Goal: Task Accomplishment & Management: Manage account settings

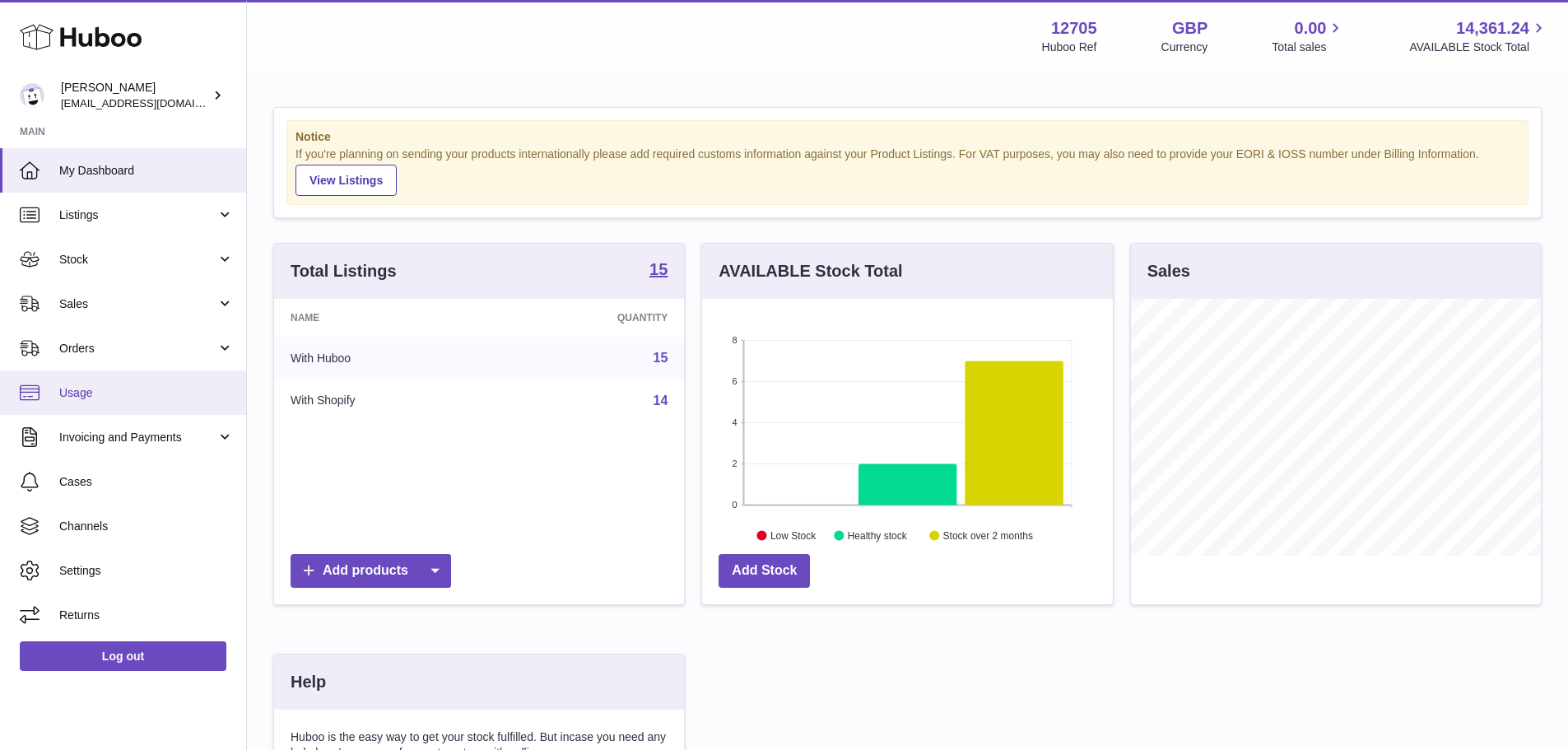
scroll to position [822768, 822748]
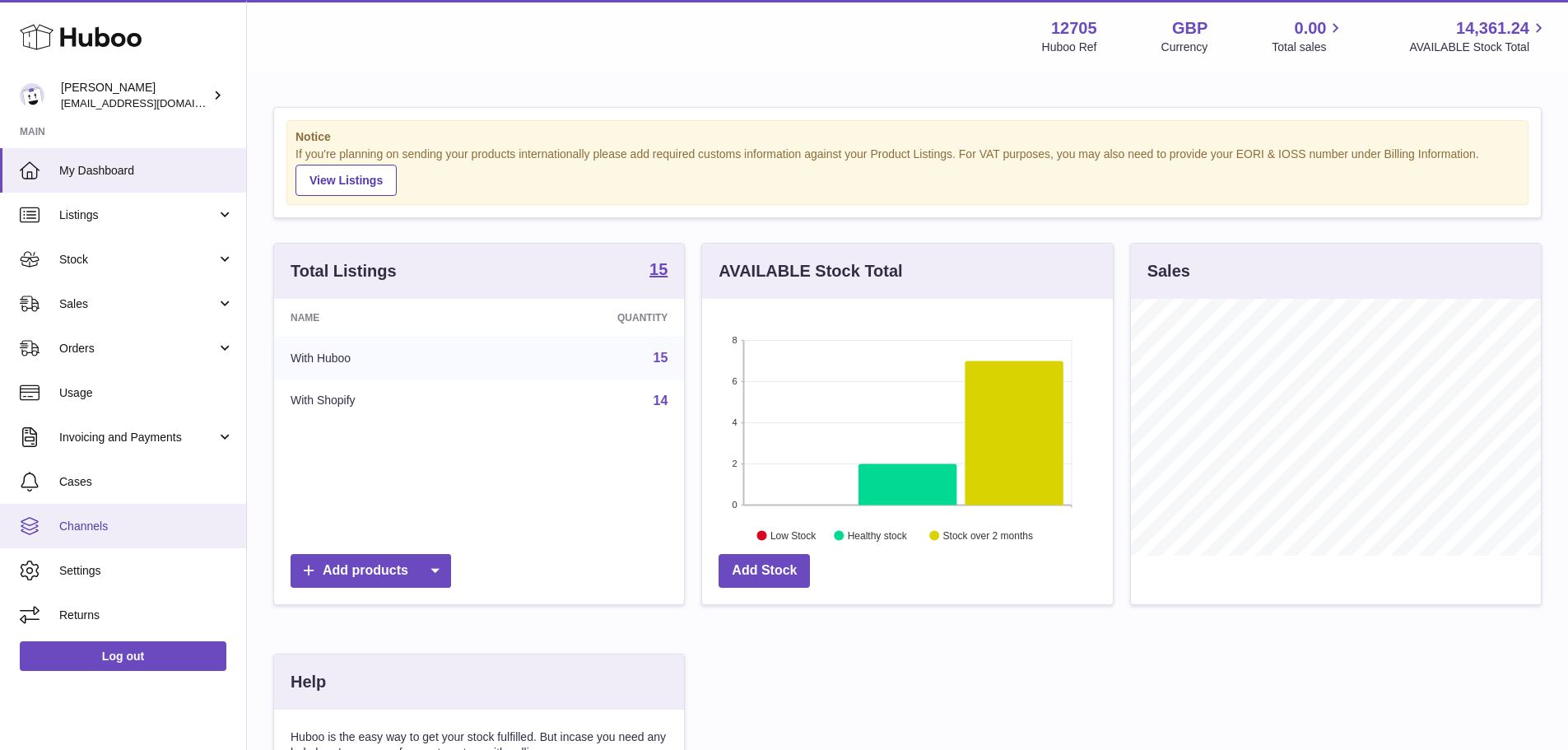
click at [150, 520] on span "Channels" at bounding box center [146, 526] width 175 height 15
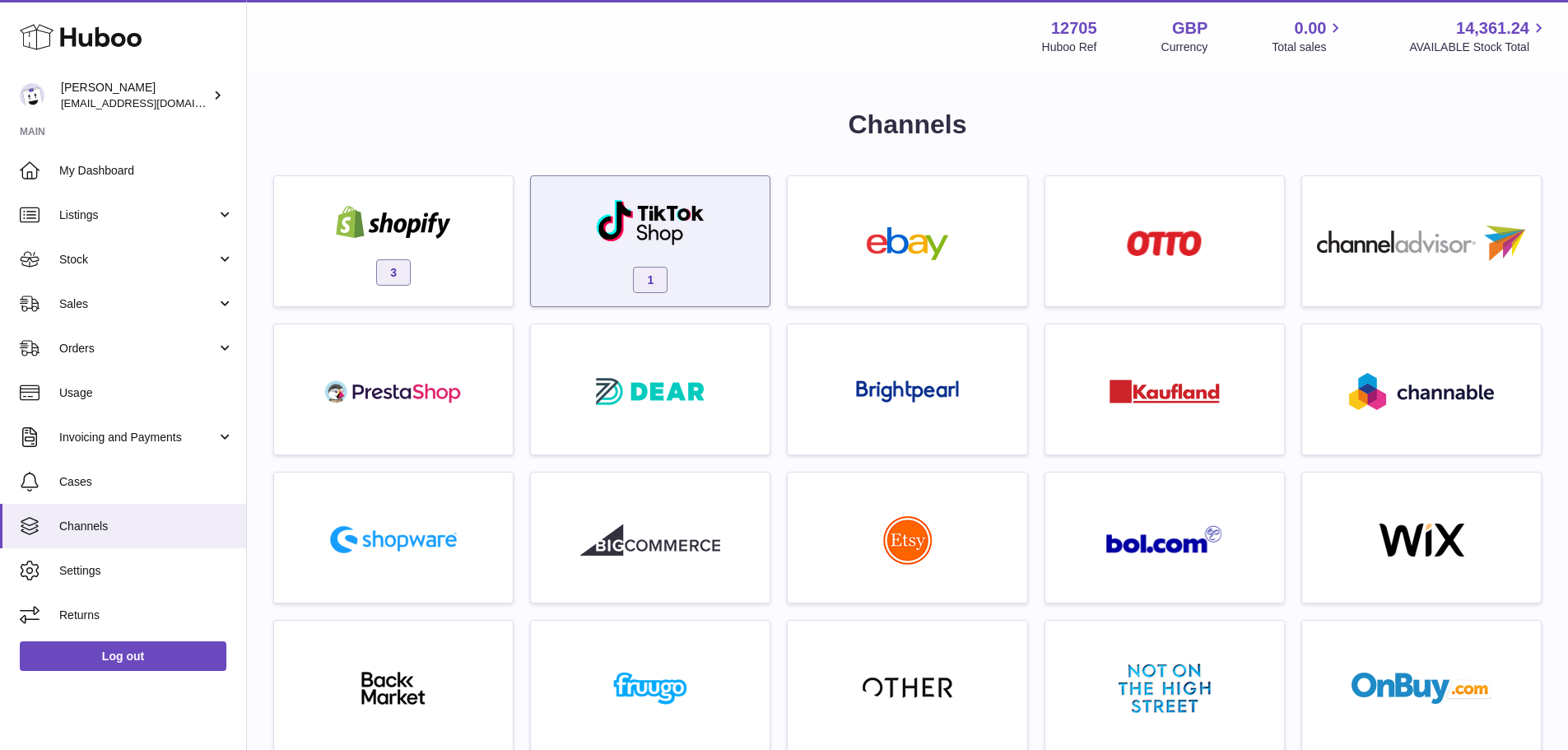
click at [536, 264] on div "1" at bounding box center [650, 241] width 240 height 132
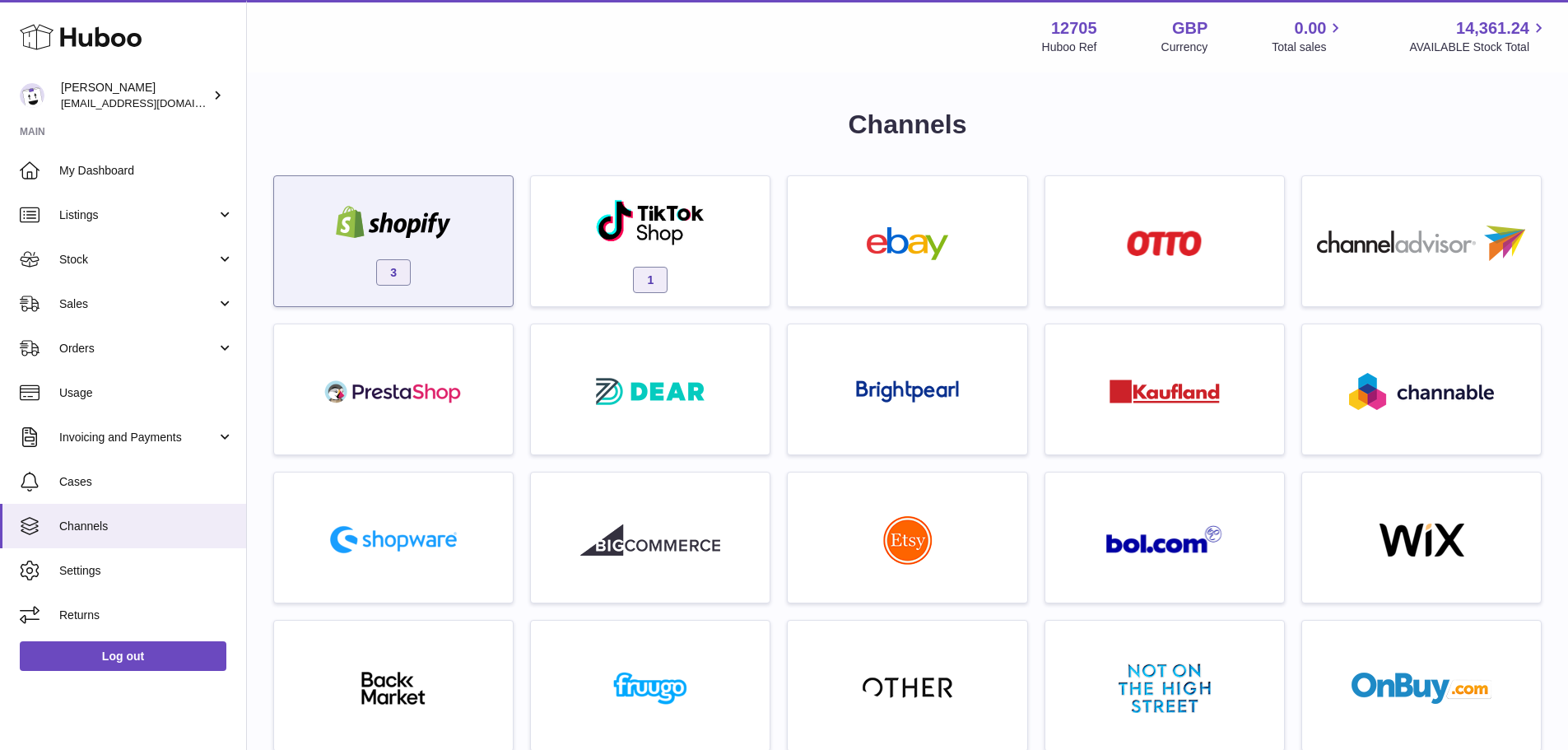
click at [452, 264] on div "3" at bounding box center [393, 245] width 222 height 105
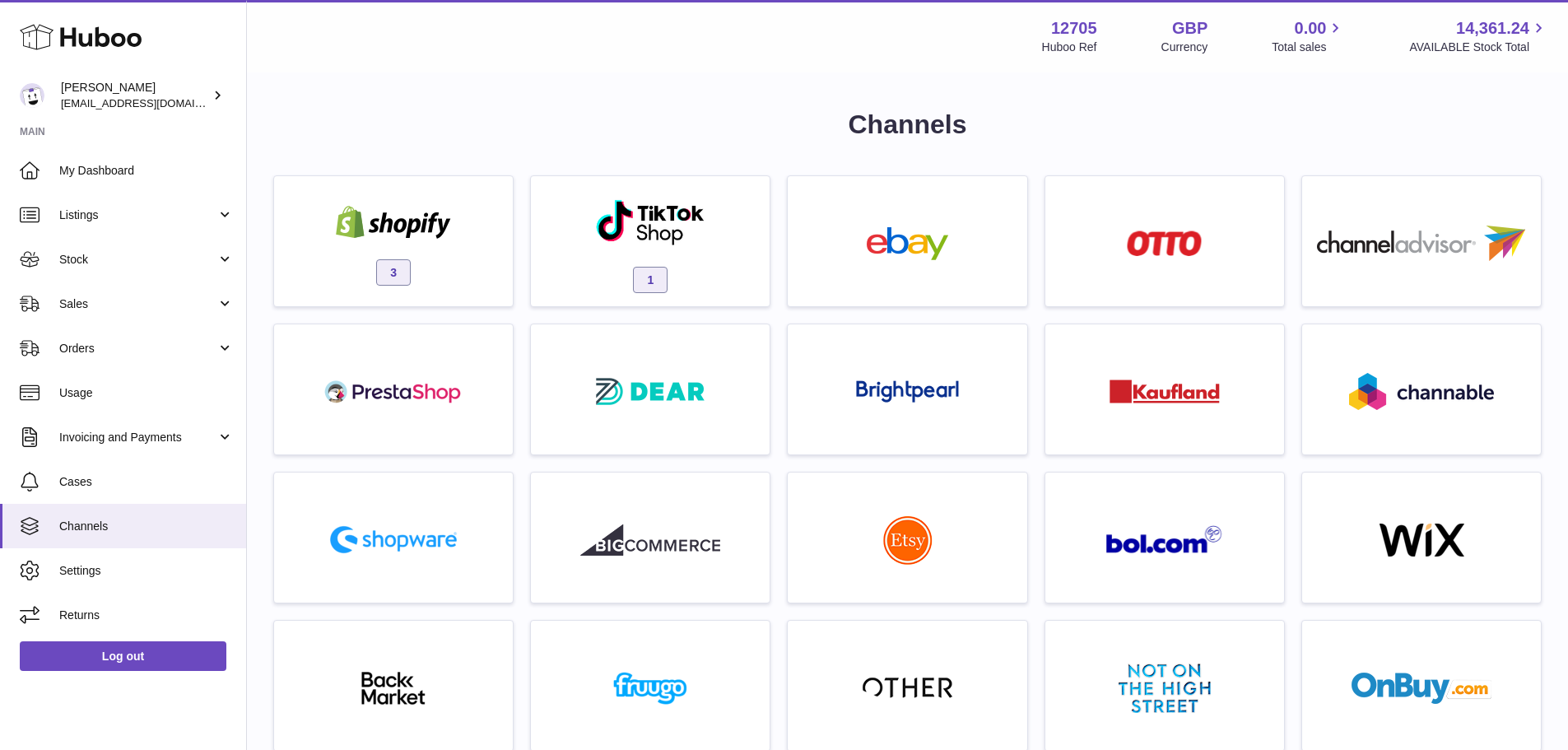
click at [392, 262] on div at bounding box center [784, 375] width 1568 height 750
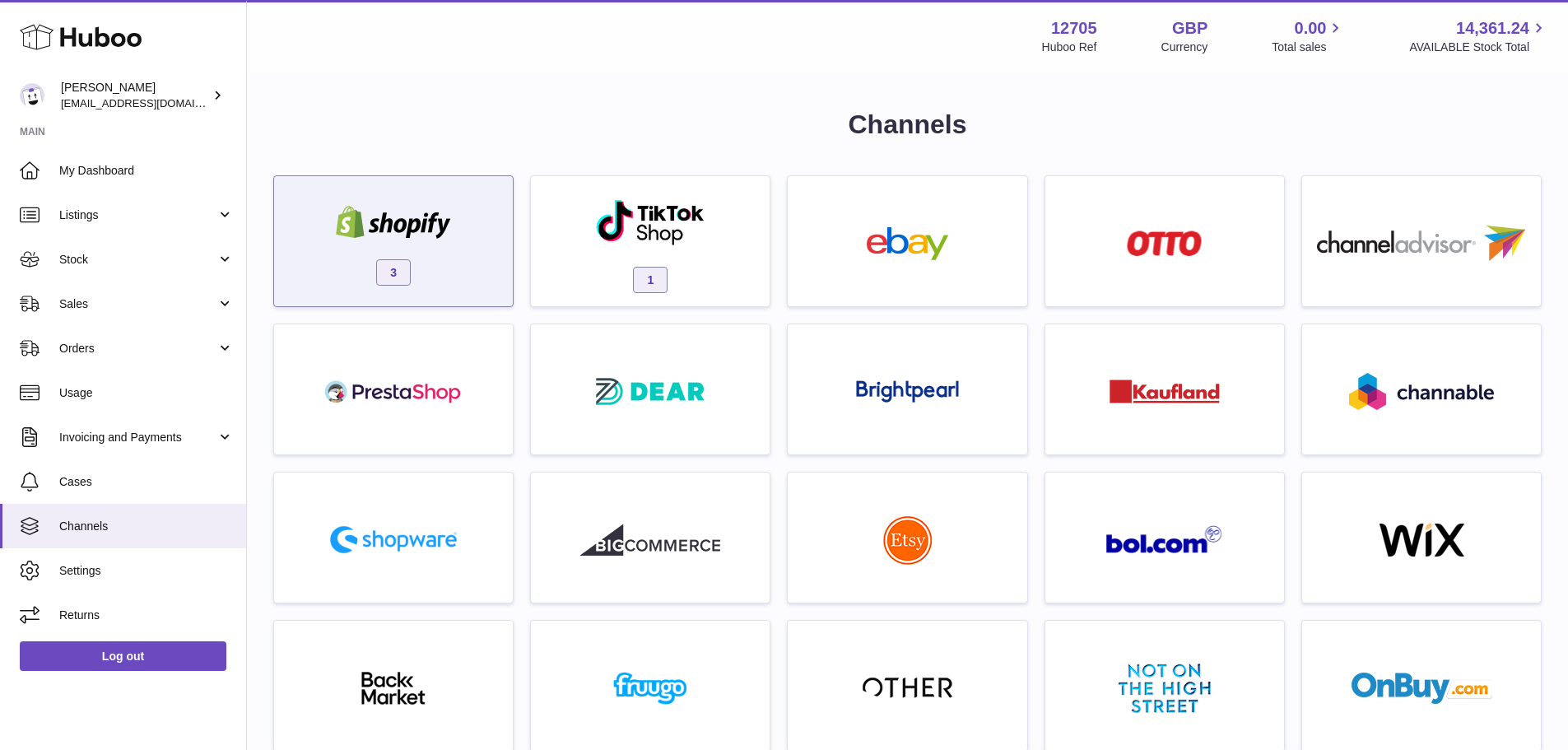
click at [425, 259] on div "3" at bounding box center [393, 245] width 222 height 105
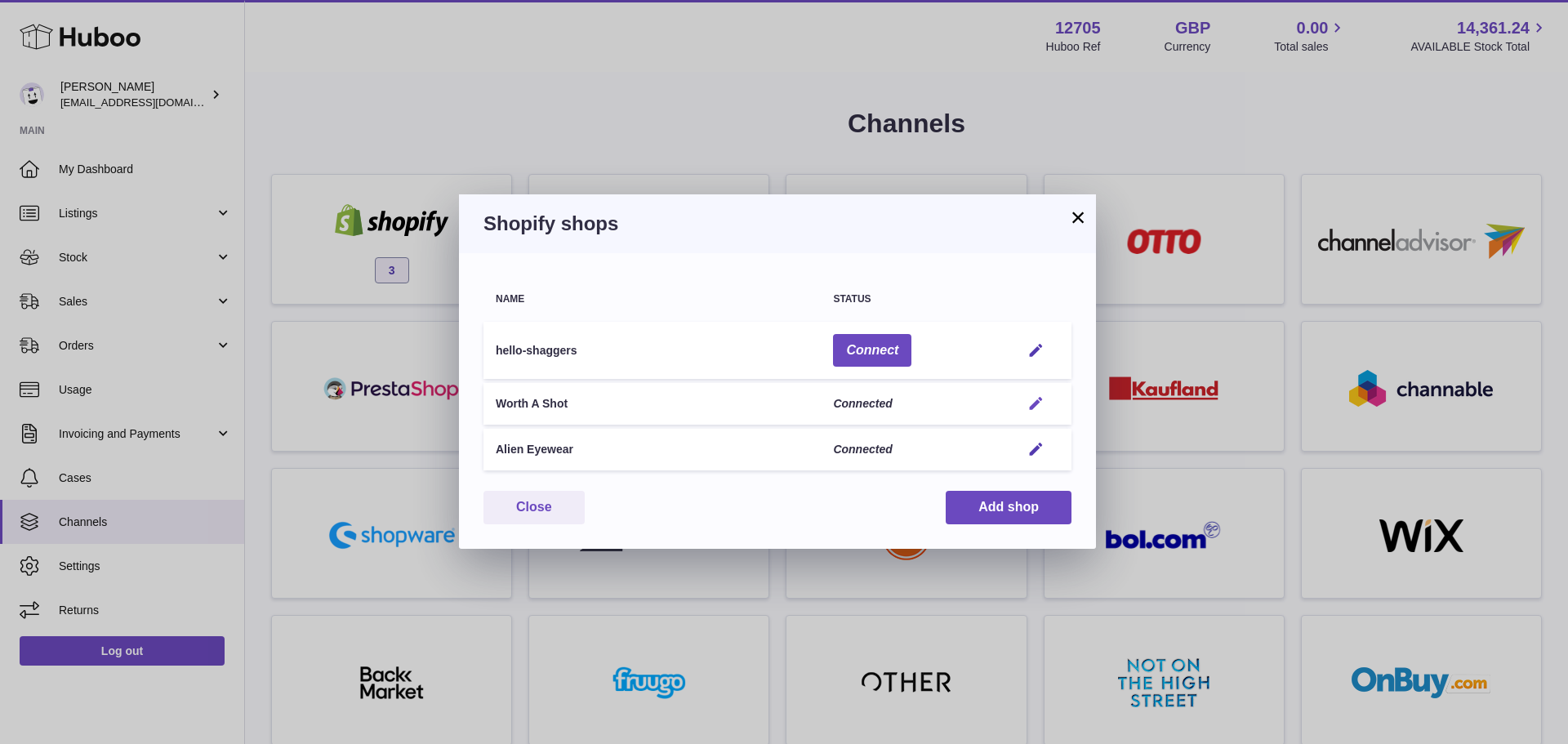
click at [1031, 401] on em "button" at bounding box center [1036, 403] width 17 height 17
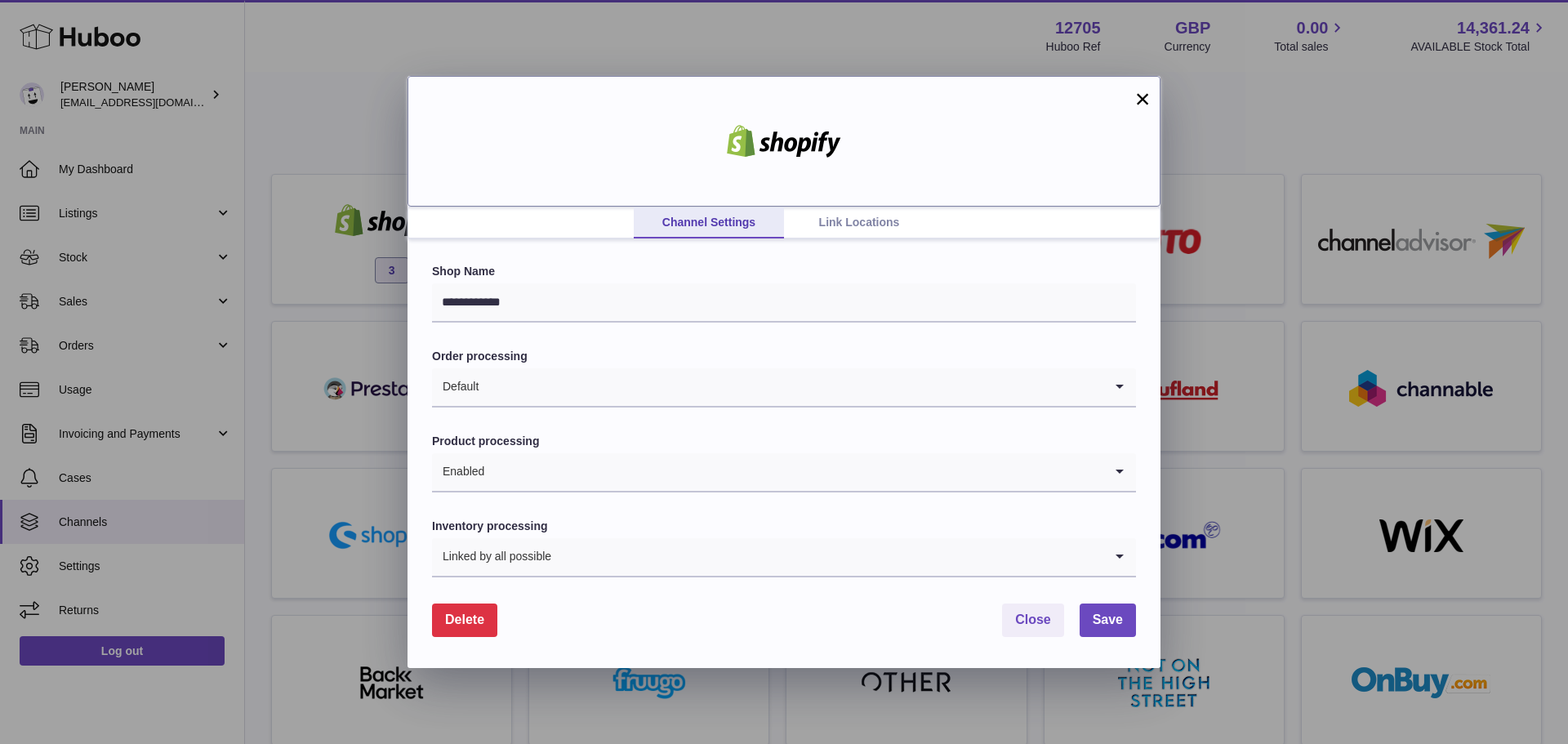
click at [811, 204] on div at bounding box center [783, 141] width 753 height 131
click at [815, 214] on link "Link Locations" at bounding box center [859, 222] width 151 height 31
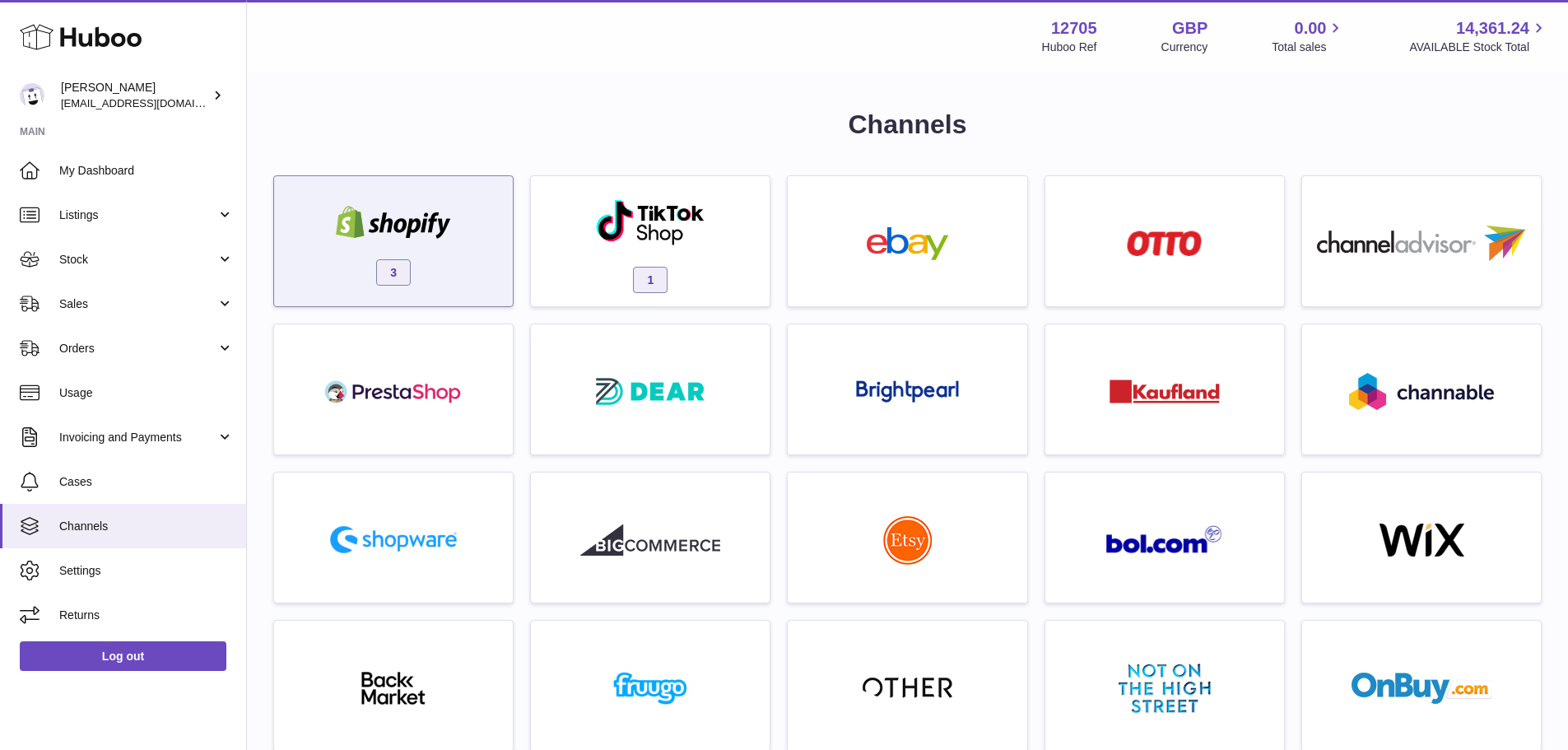
click at [368, 256] on div "3" at bounding box center [393, 245] width 222 height 105
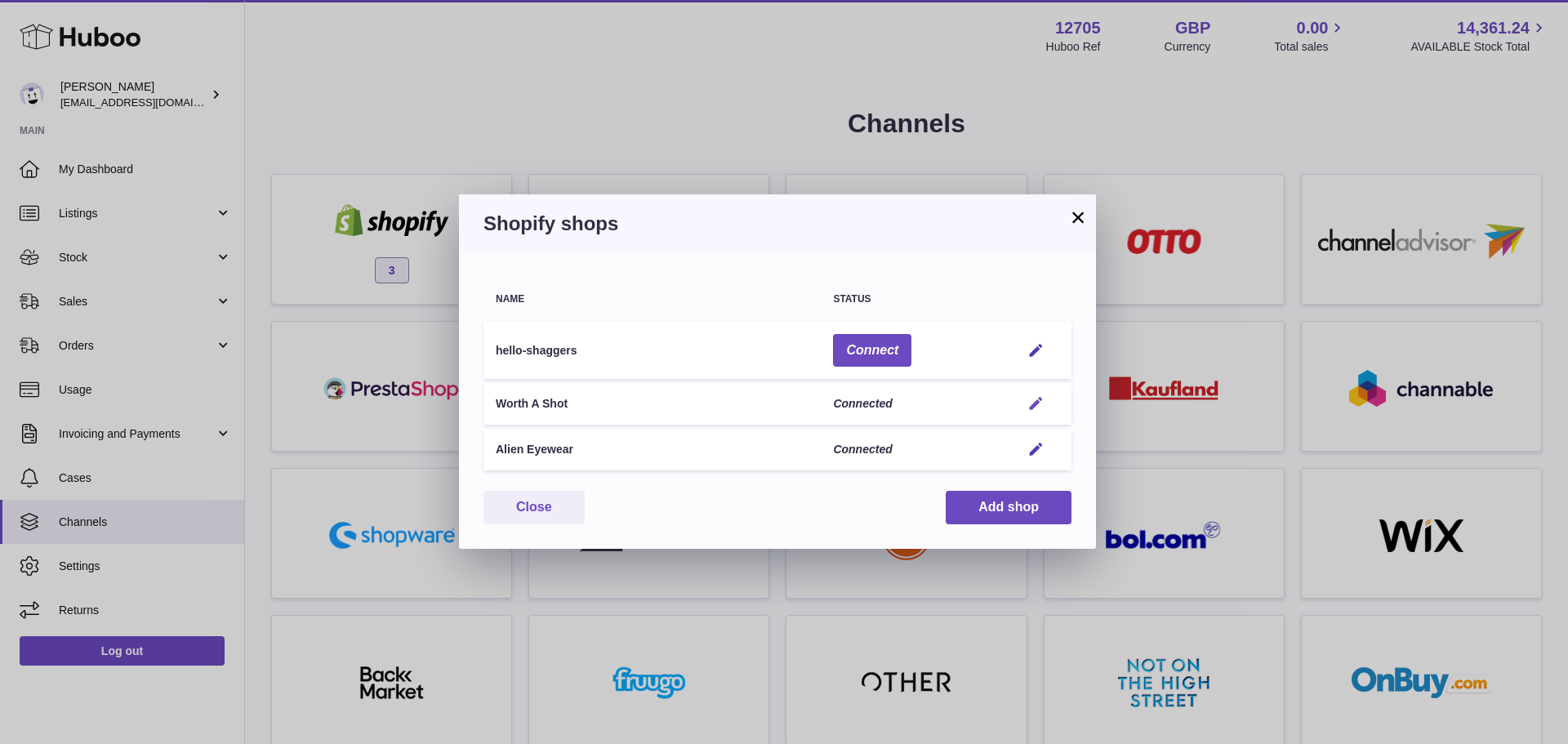
click at [1039, 397] on em "button" at bounding box center [1036, 403] width 17 height 17
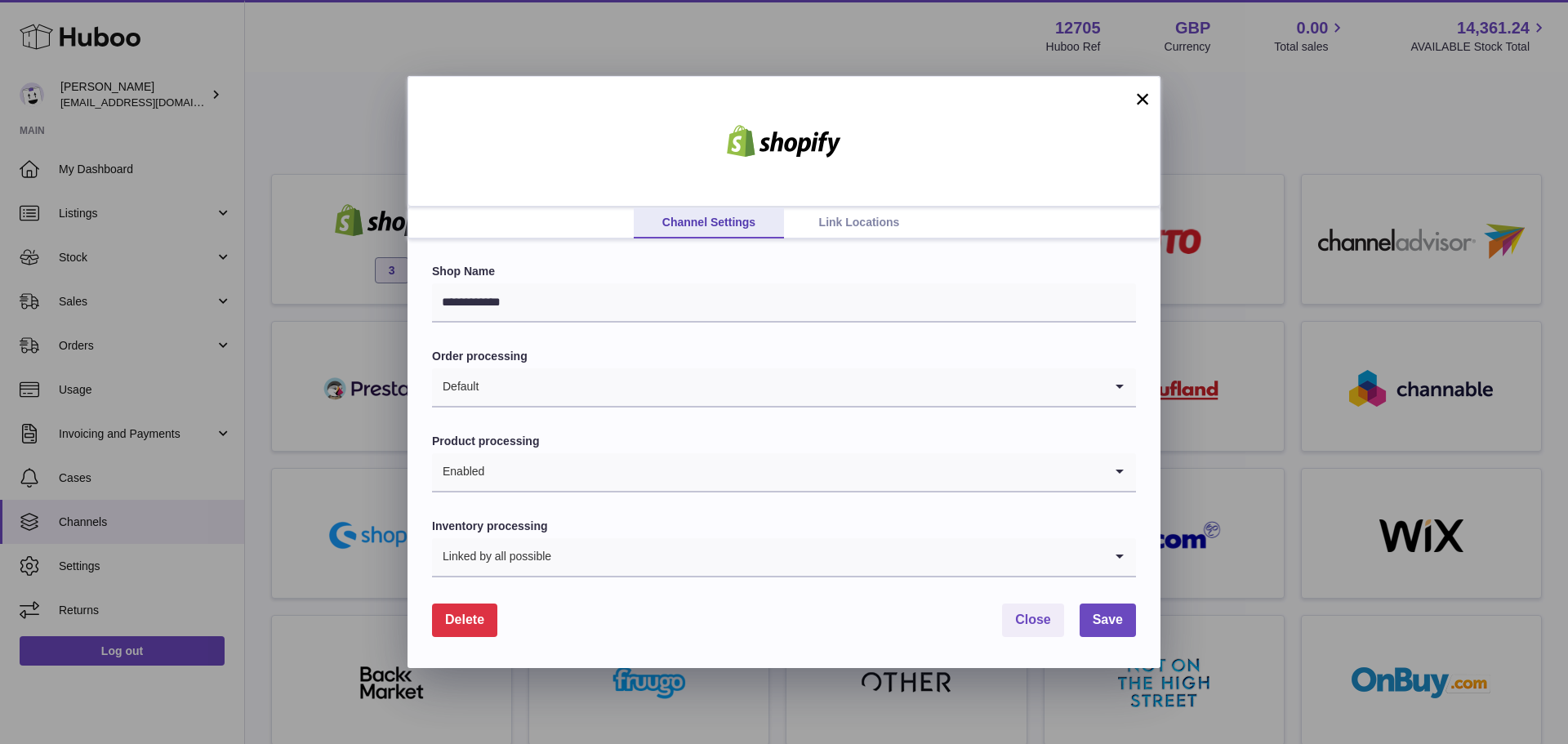
click at [835, 215] on link "Link Locations" at bounding box center [859, 222] width 151 height 31
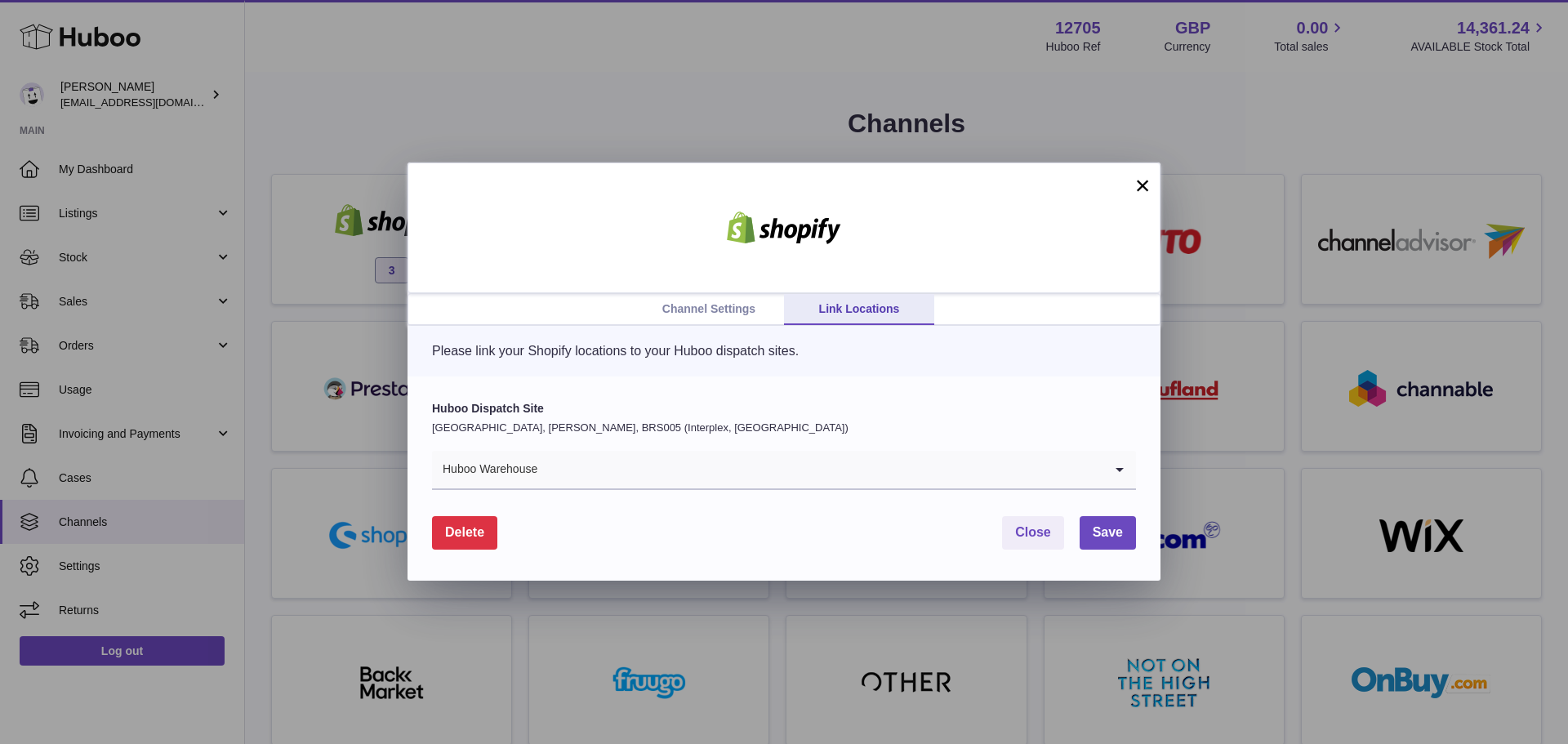
click at [1096, 471] on input "Search for option" at bounding box center [820, 469] width 565 height 38
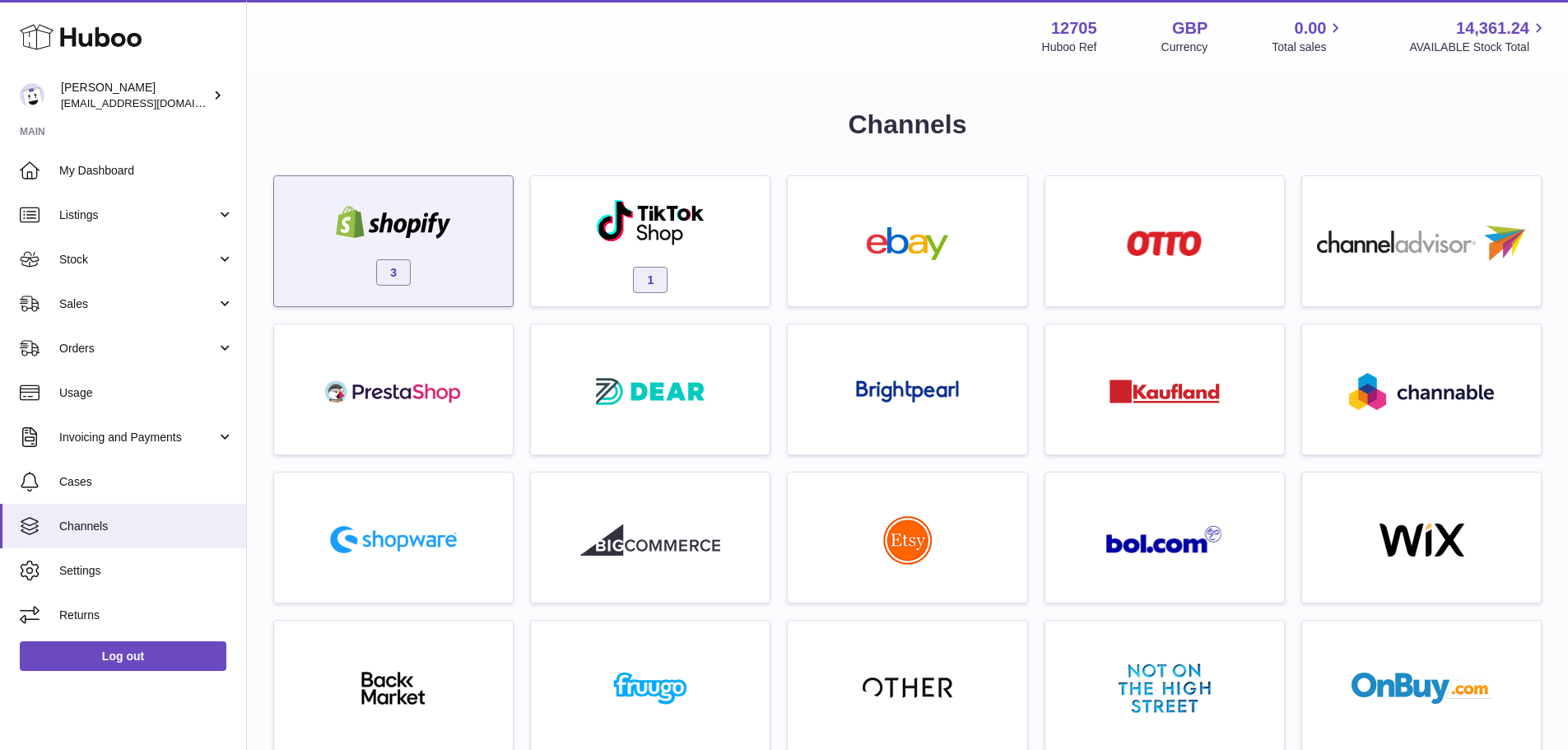
click at [446, 260] on div "3" at bounding box center [393, 245] width 222 height 105
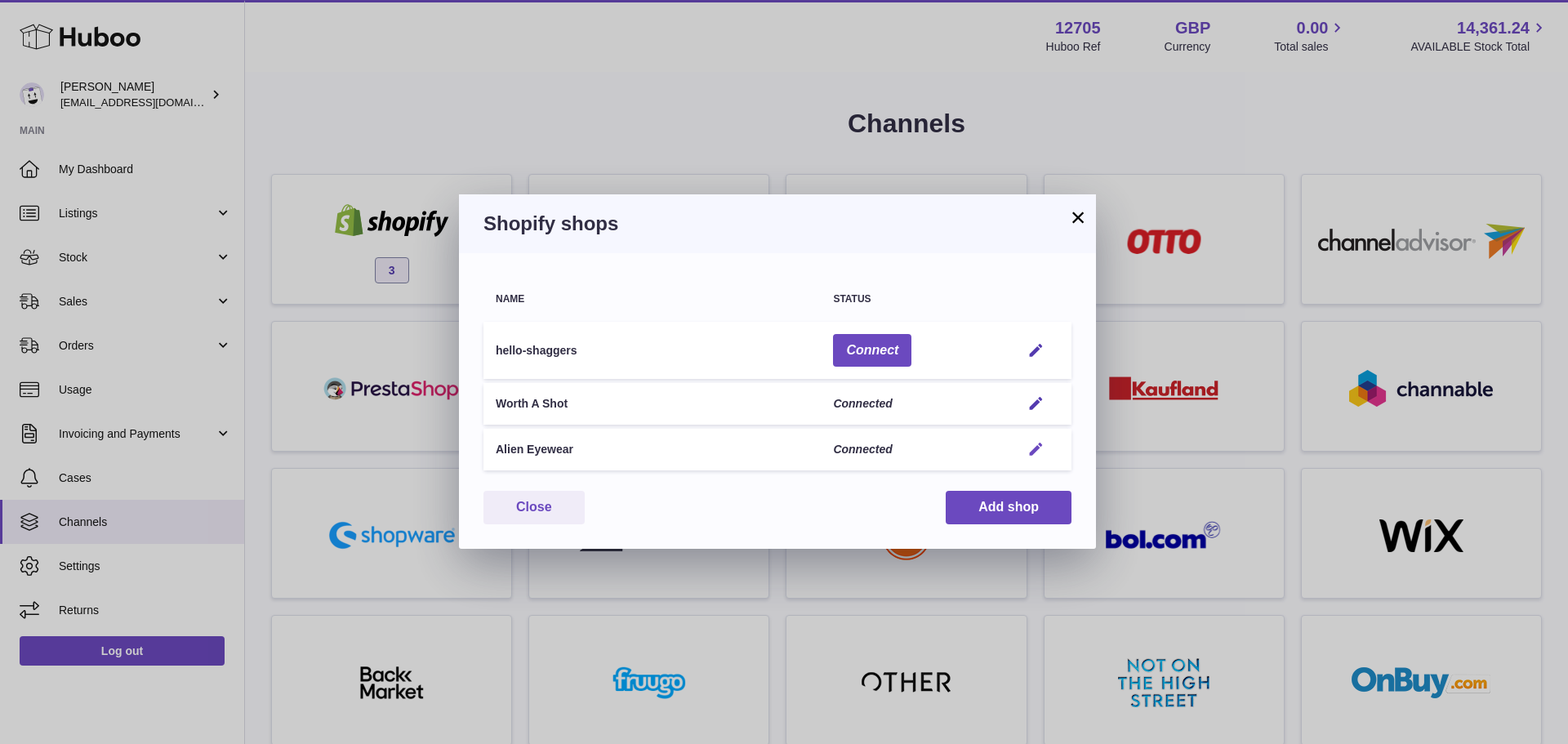
click at [1046, 446] on button "Edit" at bounding box center [1036, 450] width 30 height 17
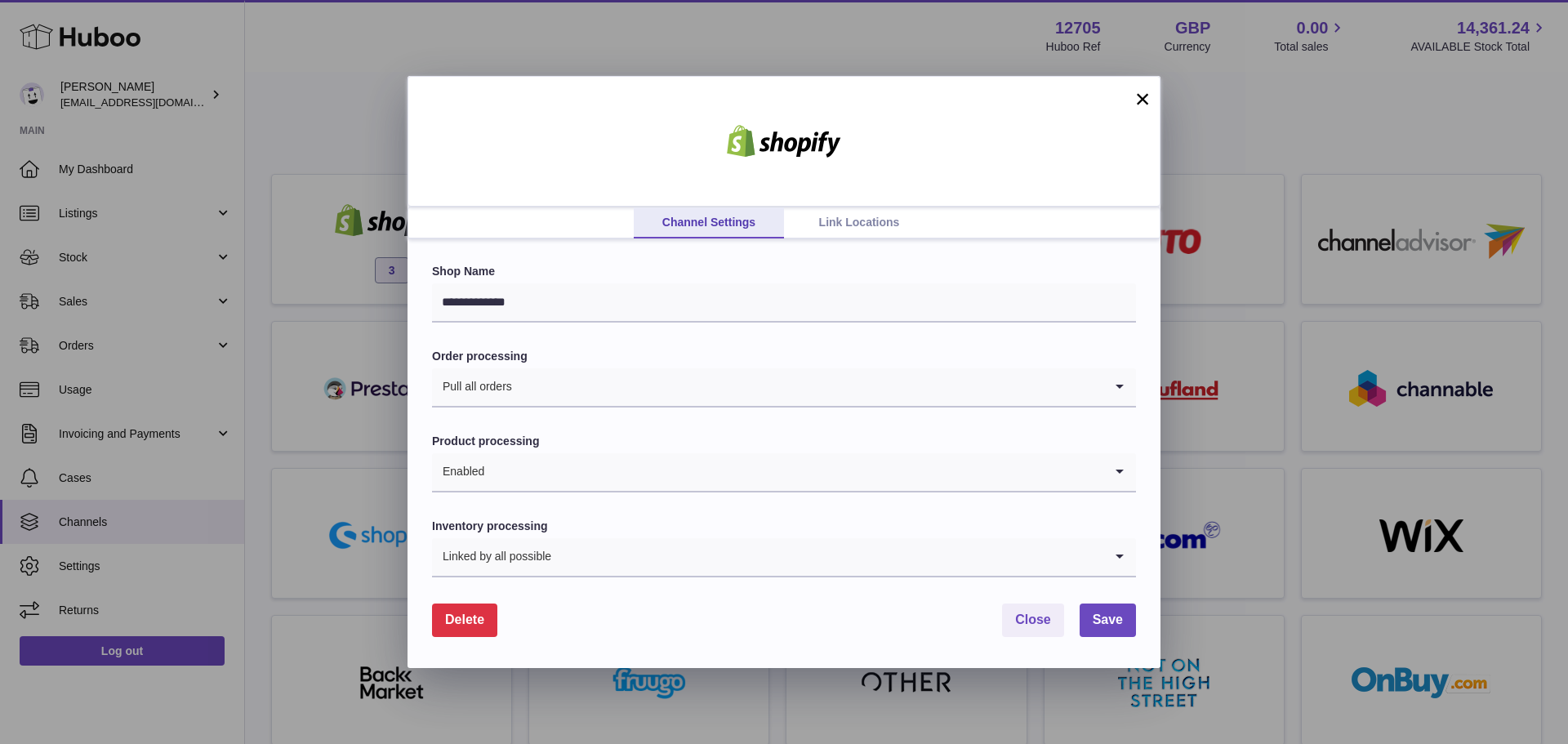
click at [829, 248] on div "**********" at bounding box center [783, 453] width 753 height 428
click at [840, 232] on link "Link Locations" at bounding box center [859, 222] width 151 height 31
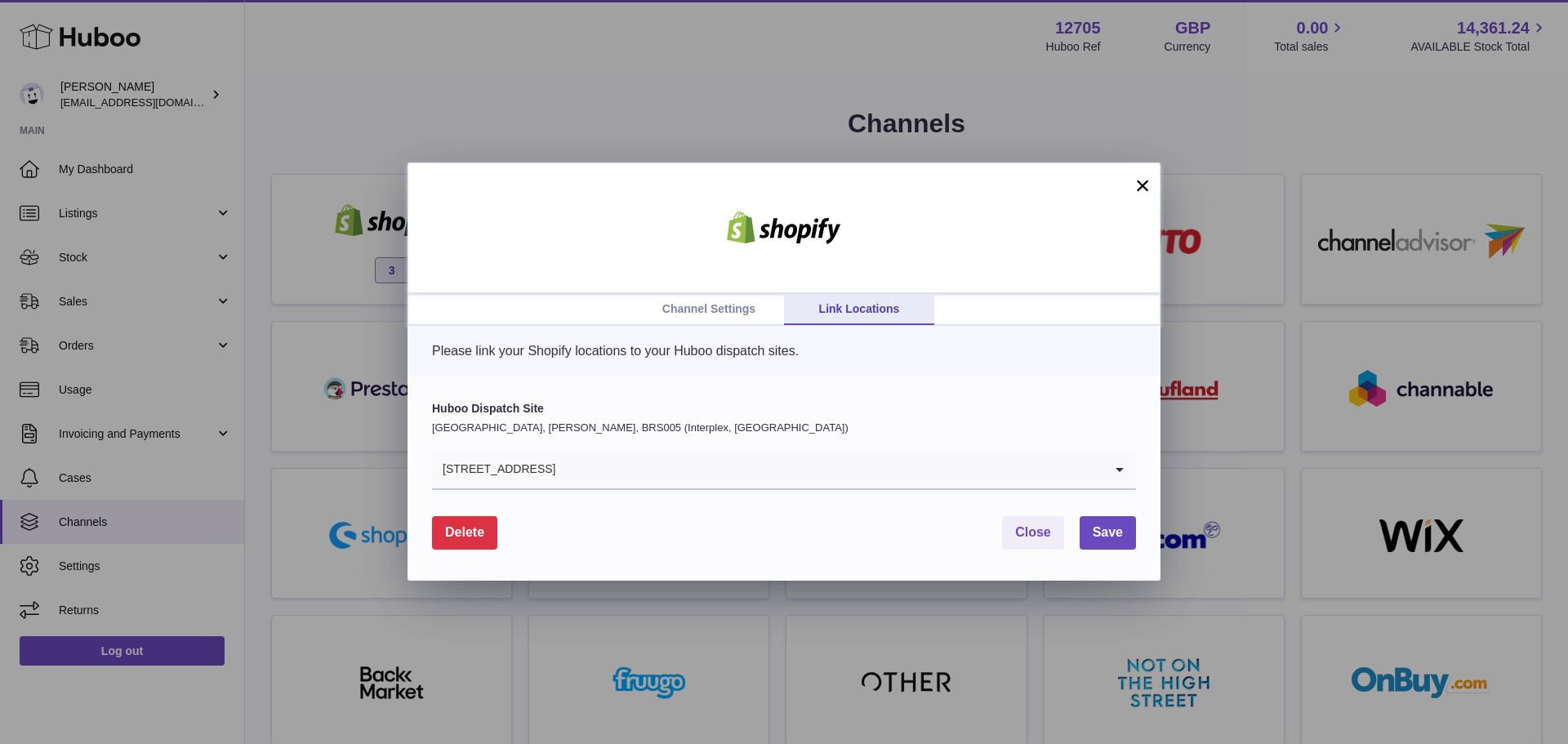
click at [589, 454] on input "Search for option" at bounding box center [829, 469] width 547 height 38
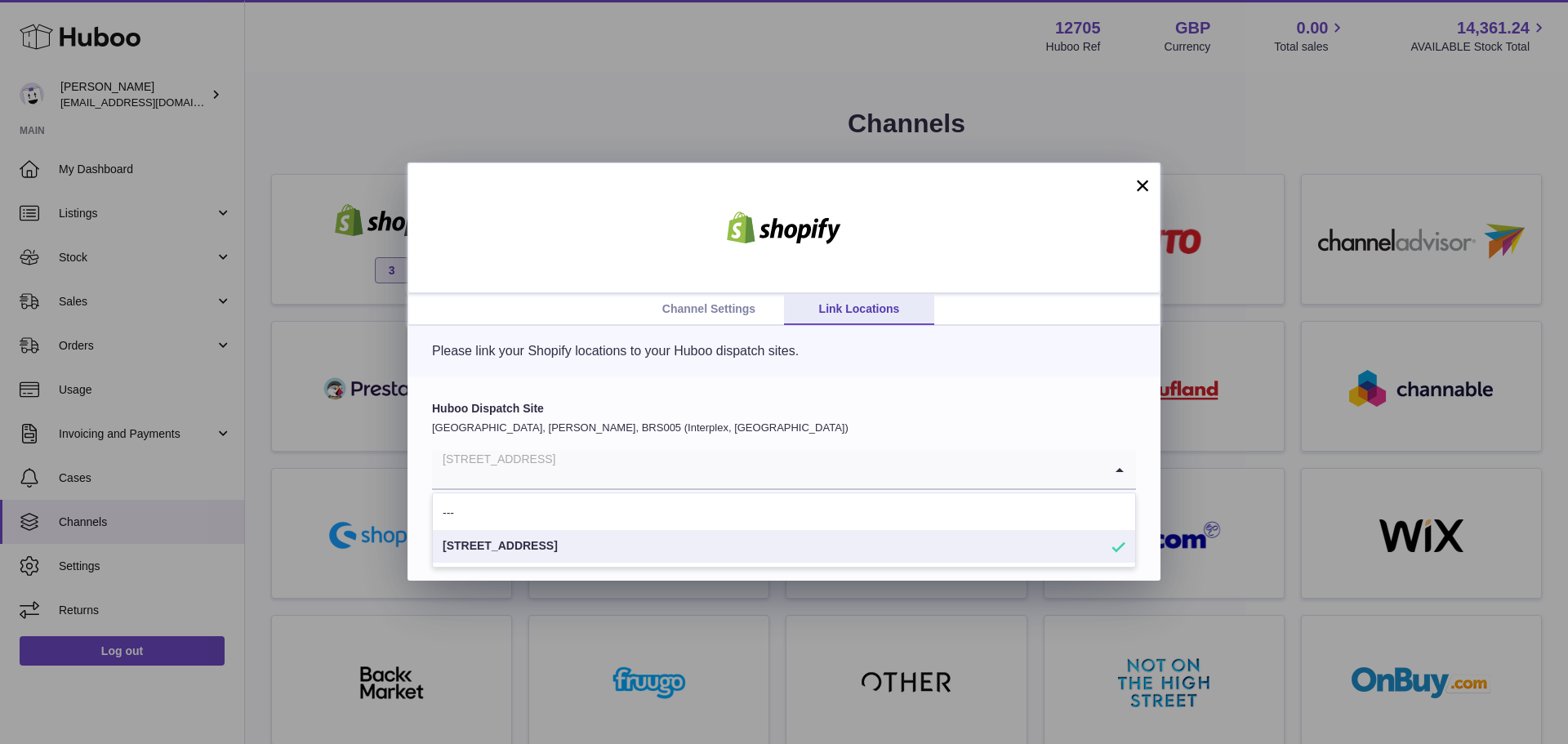
click at [583, 429] on p "United Kingdom, Bradley Stoke, BRS005 (Interplex, UK)" at bounding box center [784, 428] width 704 height 15
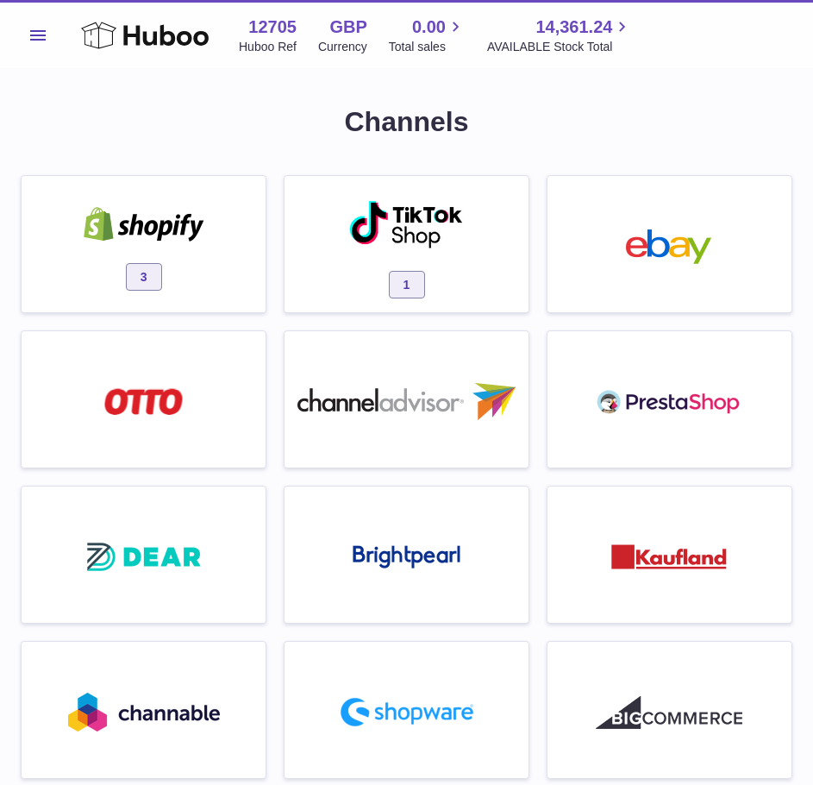
click at [293, 26] on strong "12705" at bounding box center [272, 27] width 48 height 23
copy strong "12705"
